Goal: Transaction & Acquisition: Purchase product/service

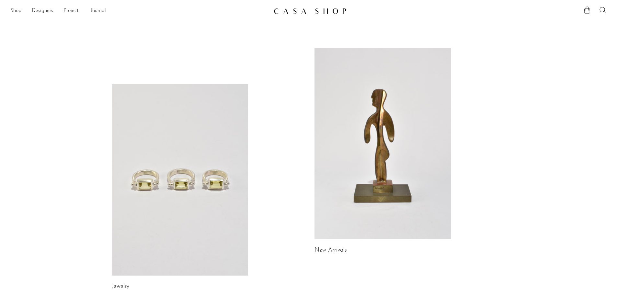
scroll to position [24, 0]
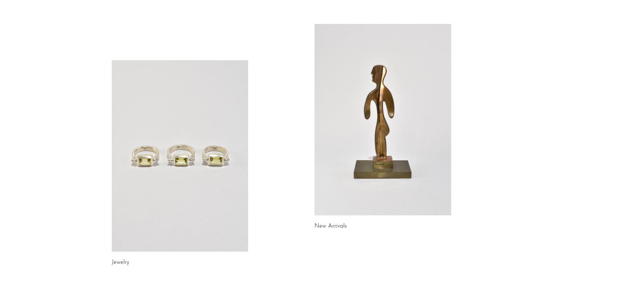
drag, startPoint x: 0, startPoint y: 0, endPoint x: 161, endPoint y: 147, distance: 218.1
click at [161, 147] on link at bounding box center [180, 156] width 137 height 192
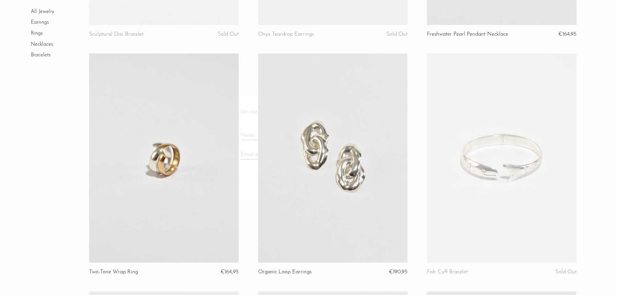
scroll to position [250, 0]
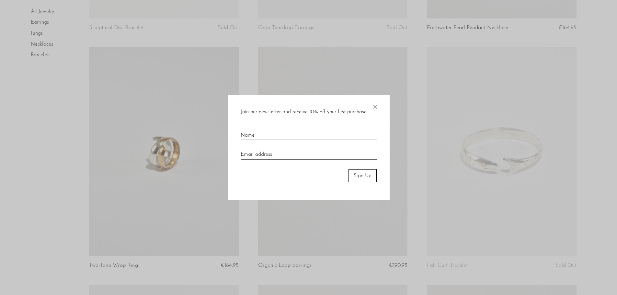
click at [375, 104] on span "×" at bounding box center [375, 105] width 6 height 21
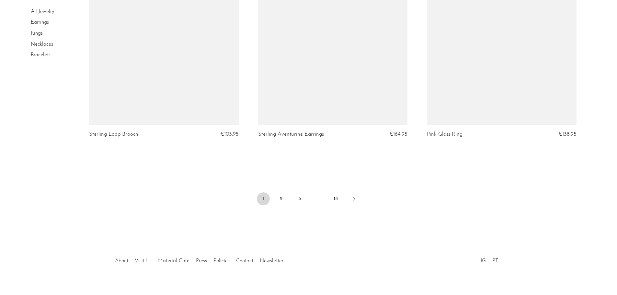
scroll to position [2762, 0]
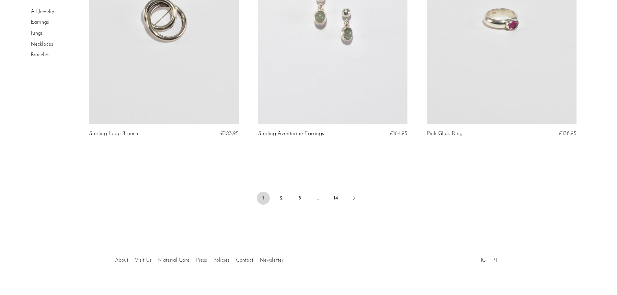
click at [39, 32] on link "Rings" at bounding box center [37, 33] width 12 height 5
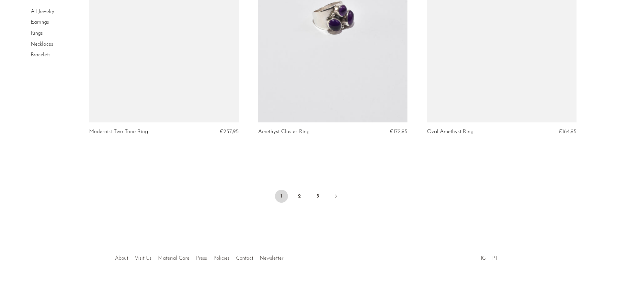
scroll to position [2771, 0]
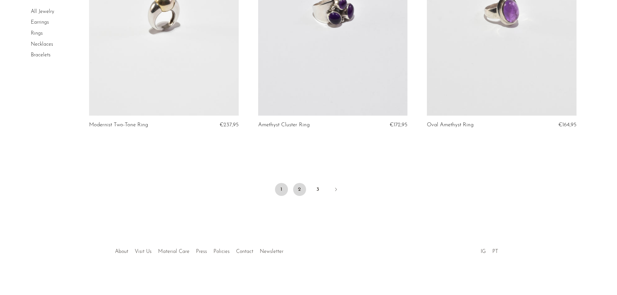
click at [299, 193] on link "2" at bounding box center [299, 189] width 13 height 13
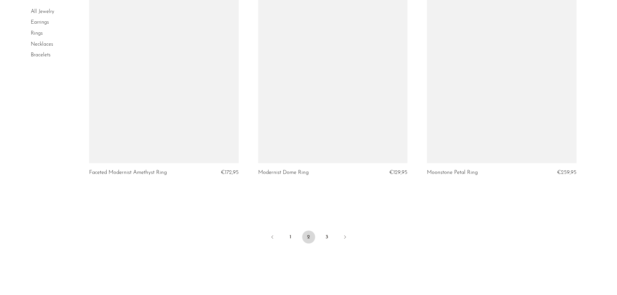
scroll to position [2726, 0]
